Goal: Transaction & Acquisition: Purchase product/service

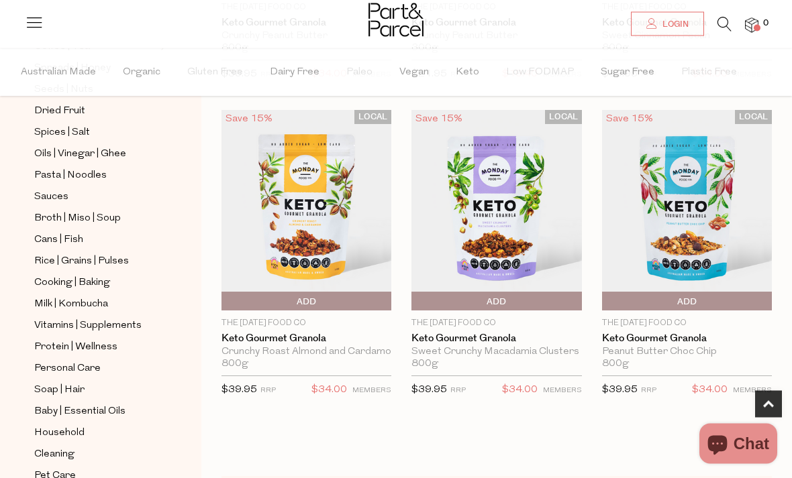
scroll to position [381, 0]
click at [710, 227] on img at bounding box center [687, 210] width 170 height 201
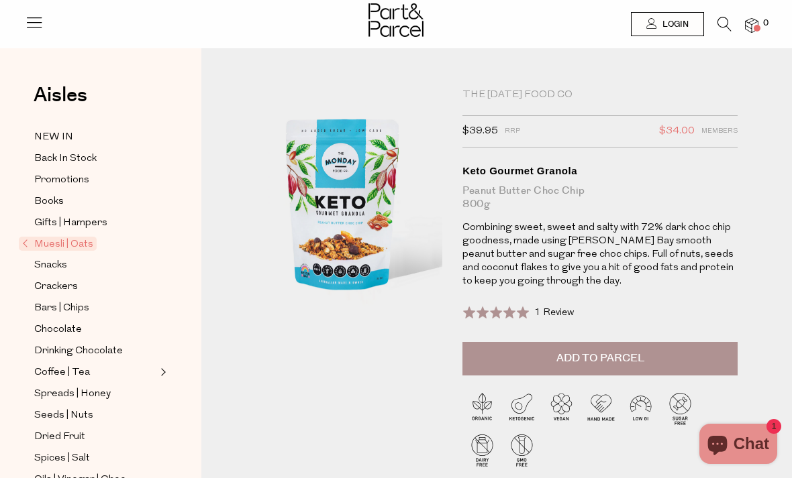
click at [653, 356] on button "Add to Parcel" at bounding box center [599, 359] width 275 height 34
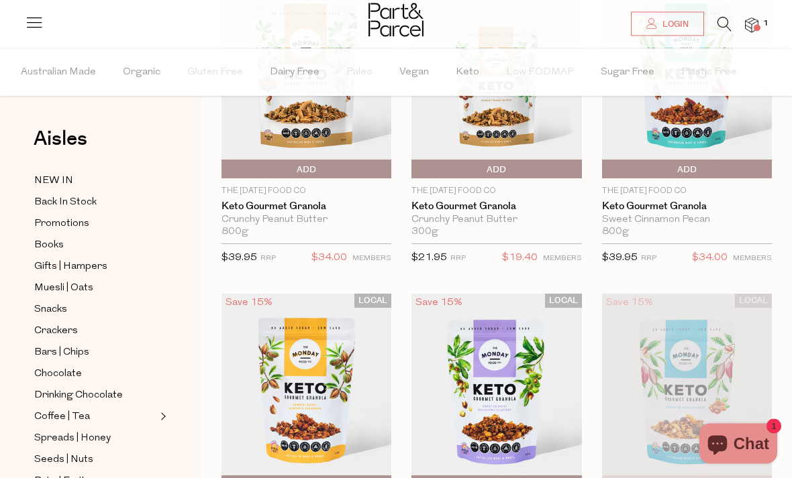
scroll to position [143, 0]
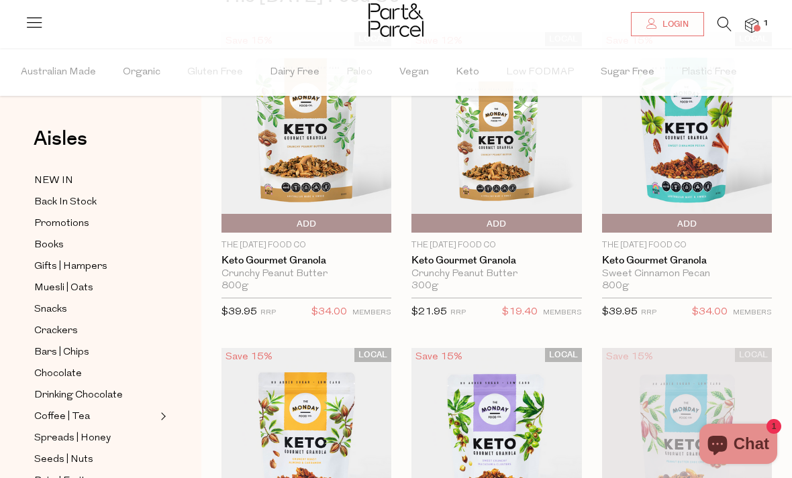
click at [750, 21] on img at bounding box center [751, 25] width 13 height 15
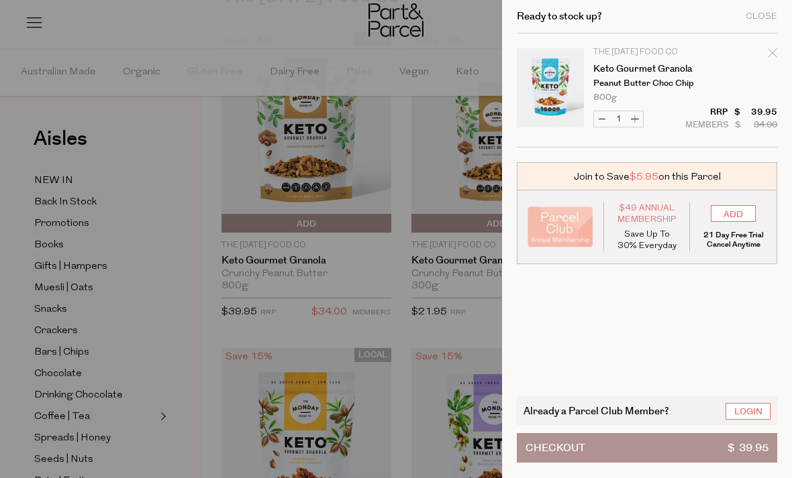
click at [704, 443] on button "Checkout $ 39.95" at bounding box center [647, 448] width 260 height 30
